Goal: Transaction & Acquisition: Purchase product/service

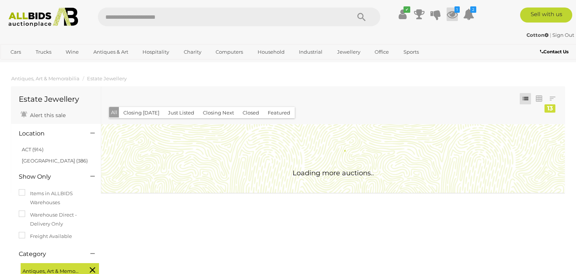
click at [455, 13] on icon at bounding box center [451, 13] width 11 height 13
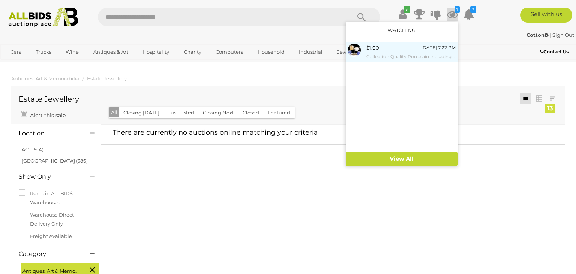
click at [374, 52] on small "Collection Quality Porcelain Including Herend, Royal Doulton Jug And Duo, Two A…" at bounding box center [410, 56] width 89 height 8
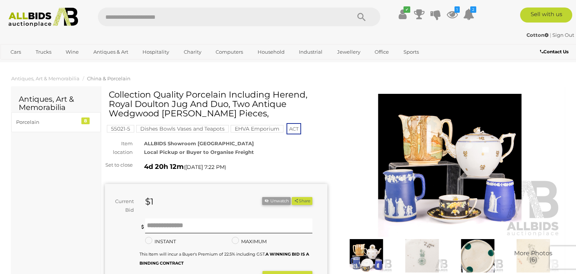
click at [477, 151] on img at bounding box center [449, 165] width 222 height 143
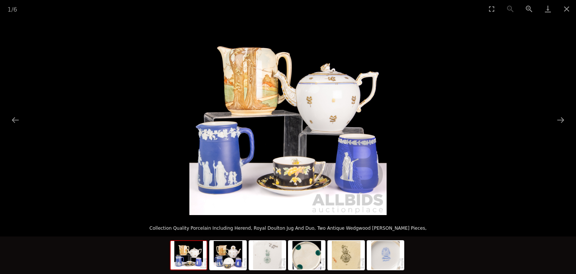
click at [320, 96] on img at bounding box center [287, 116] width 197 height 197
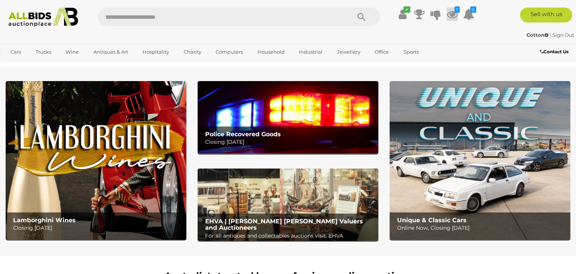
click at [450, 15] on icon at bounding box center [451, 13] width 11 height 13
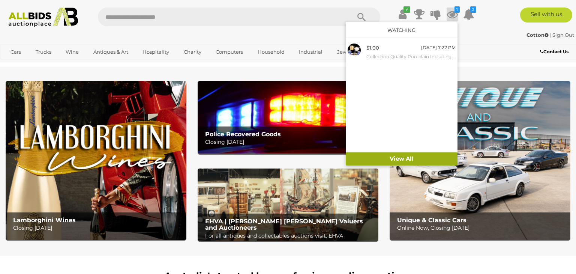
click at [413, 160] on link "View All" at bounding box center [401, 158] width 112 height 13
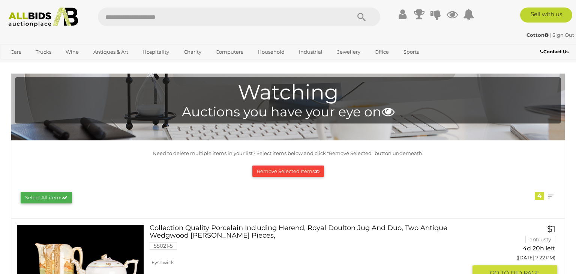
scroll to position [179, 0]
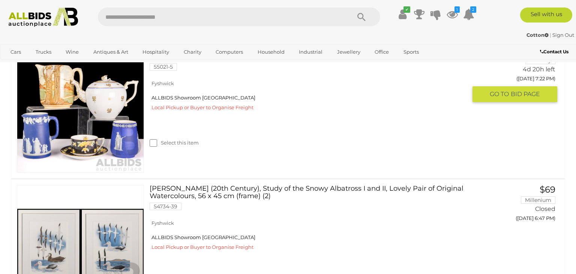
click at [103, 106] on link at bounding box center [80, 108] width 127 height 127
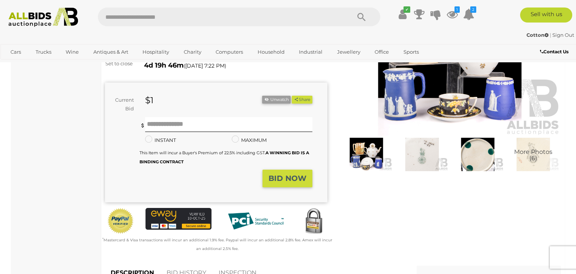
scroll to position [103, 0]
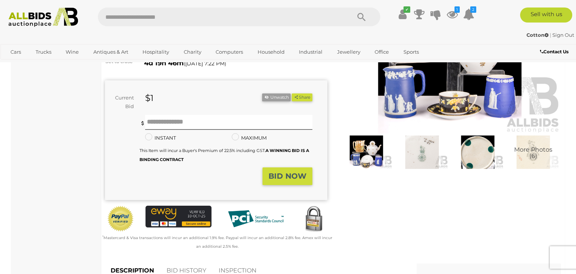
click at [527, 153] on span "More Photos (6)" at bounding box center [533, 152] width 38 height 13
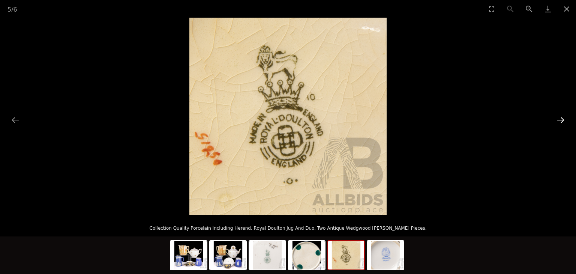
click at [565, 118] on button "Next slide" at bounding box center [560, 119] width 16 height 15
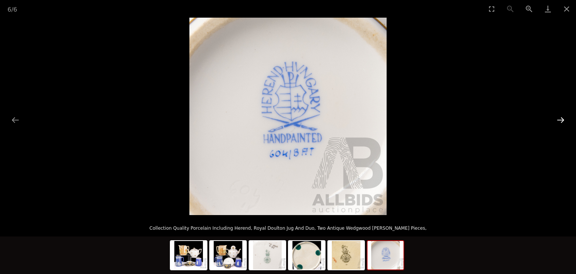
click at [565, 118] on button "Next slide" at bounding box center [560, 119] width 16 height 15
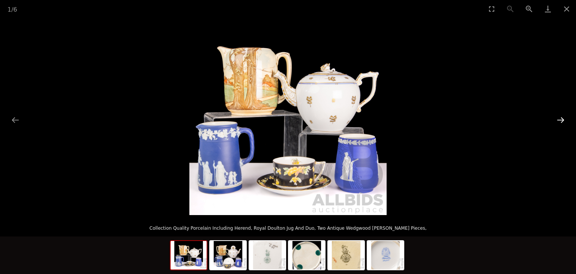
click at [565, 118] on button "Next slide" at bounding box center [560, 119] width 16 height 15
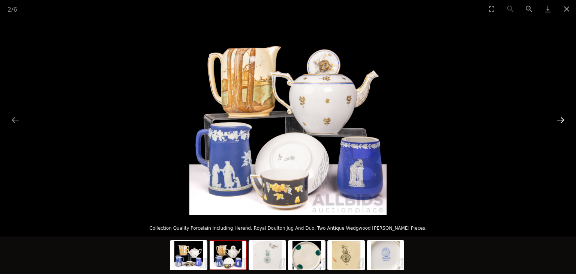
click at [565, 118] on button "Next slide" at bounding box center [560, 119] width 16 height 15
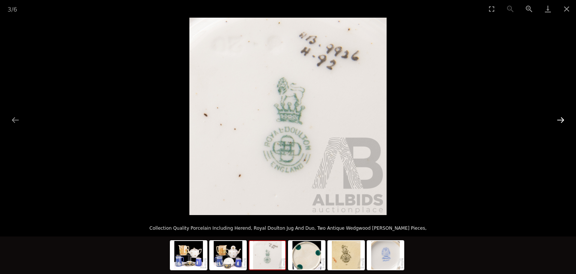
click at [565, 118] on button "Next slide" at bounding box center [560, 119] width 16 height 15
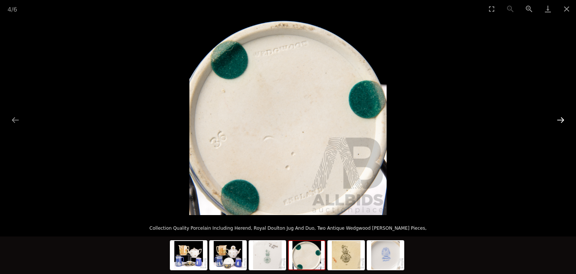
click at [565, 118] on button "Next slide" at bounding box center [560, 119] width 16 height 15
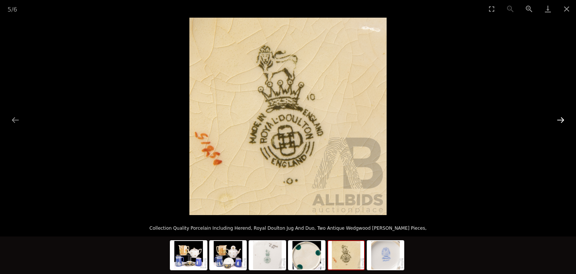
click at [565, 118] on button "Next slide" at bounding box center [560, 119] width 16 height 15
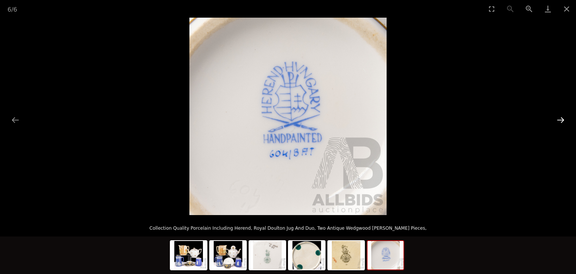
click at [565, 118] on button "Next slide" at bounding box center [560, 119] width 16 height 15
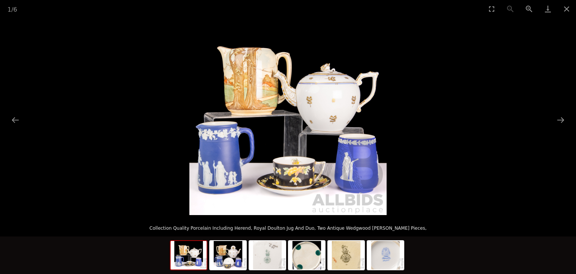
click at [348, 133] on img at bounding box center [287, 116] width 197 height 197
click at [232, 252] on img at bounding box center [228, 255] width 36 height 28
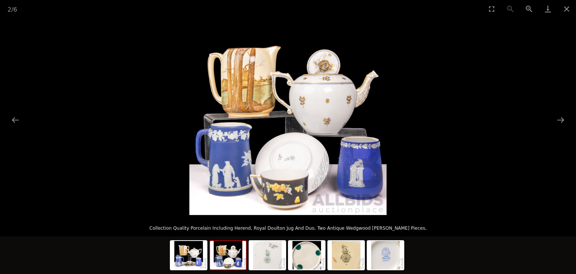
scroll to position [60, 0]
click at [375, 84] on img at bounding box center [287, 116] width 197 height 197
